Goal: Information Seeking & Learning: Compare options

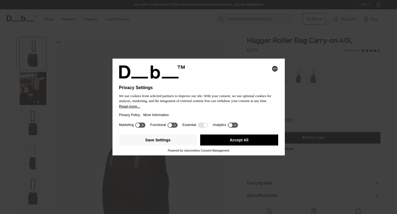
click at [244, 137] on div "Save Settings Accept All" at bounding box center [198, 140] width 159 height 17
click at [246, 142] on button "Accept All" at bounding box center [239, 140] width 78 height 11
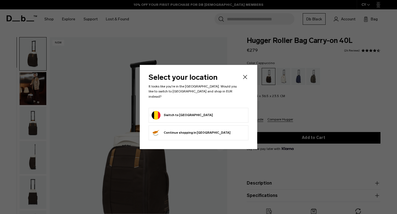
click at [246, 78] on icon "Close" at bounding box center [245, 77] width 7 height 7
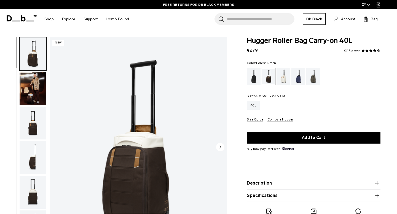
click at [320, 84] on div "Forest Green" at bounding box center [313, 76] width 14 height 17
click at [315, 83] on div "Forest Green" at bounding box center [313, 76] width 14 height 17
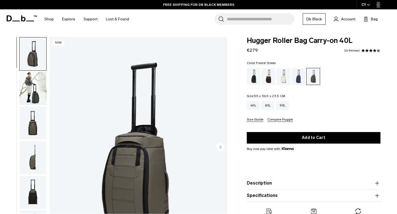
click at [36, 80] on img "button" at bounding box center [33, 88] width 27 height 33
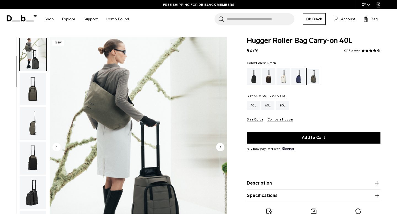
scroll to position [35, 0]
click at [29, 121] on img "button" at bounding box center [33, 123] width 27 height 33
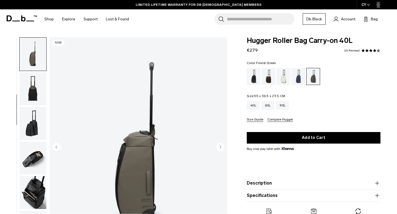
scroll to position [104, 0]
click at [267, 75] on div "Cappuccino" at bounding box center [268, 76] width 14 height 17
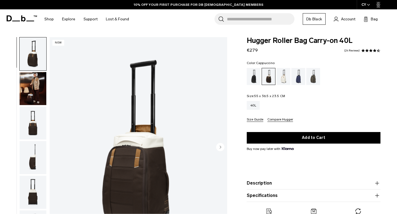
click at [42, 104] on img "button" at bounding box center [33, 88] width 27 height 33
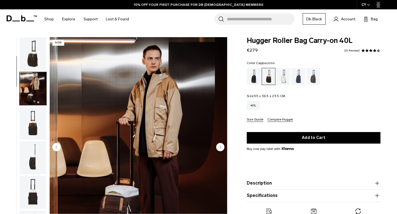
scroll to position [35, 0]
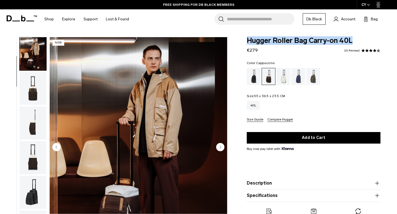
drag, startPoint x: 362, startPoint y: 41, endPoint x: 235, endPoint y: 42, distance: 127.5
click at [235, 42] on div "Hugger Roller Bag Carry-on 40L €279 4.3 star rating 24 Reviews Color: Cappuccin…" at bounding box center [313, 134] width 167 height 195
copy span "Hugger Roller Bag Carry-on 40L"
